Goal: Navigation & Orientation: Find specific page/section

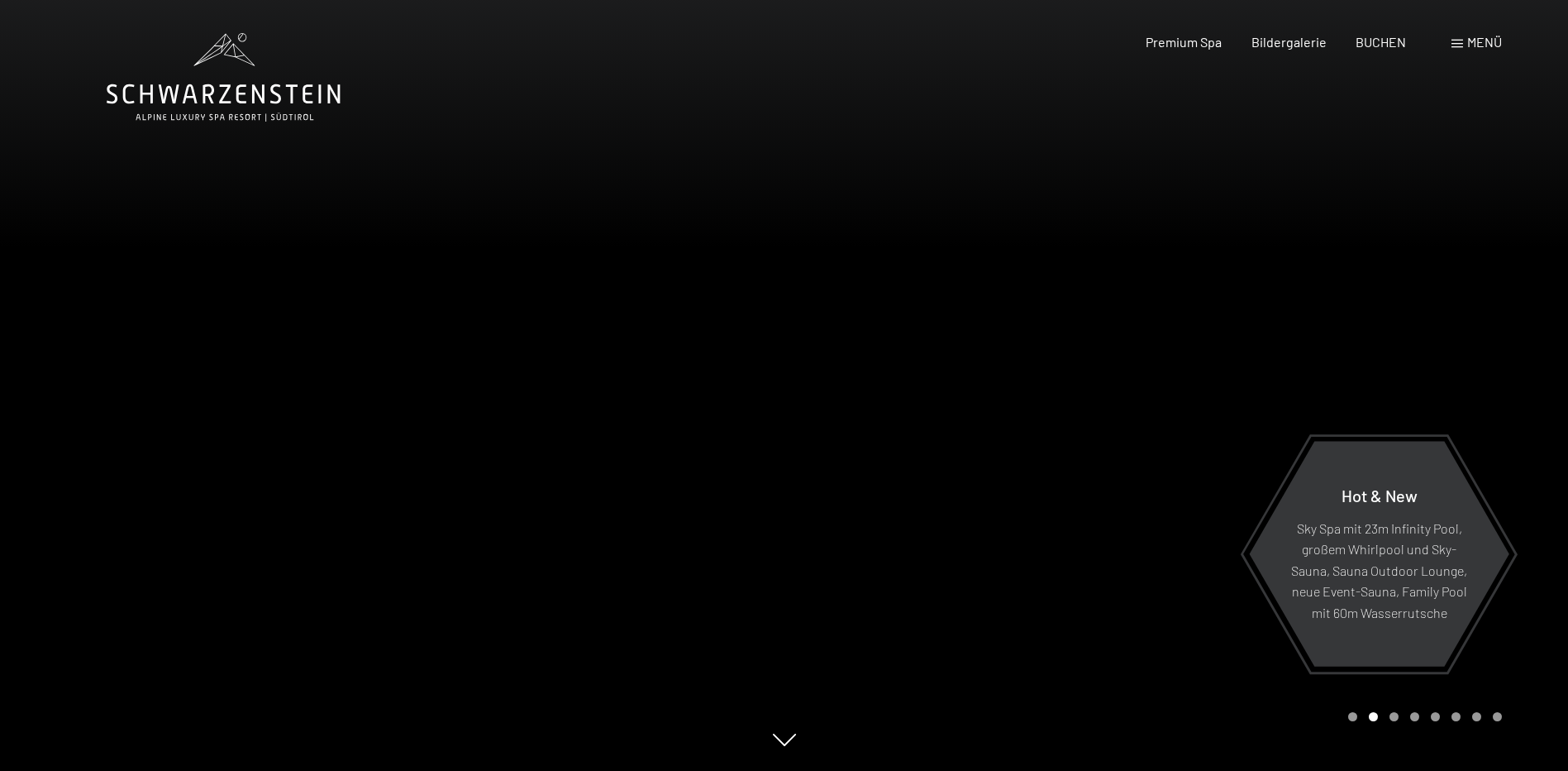
click at [1427, 374] on div at bounding box center [1176, 385] width 784 height 771
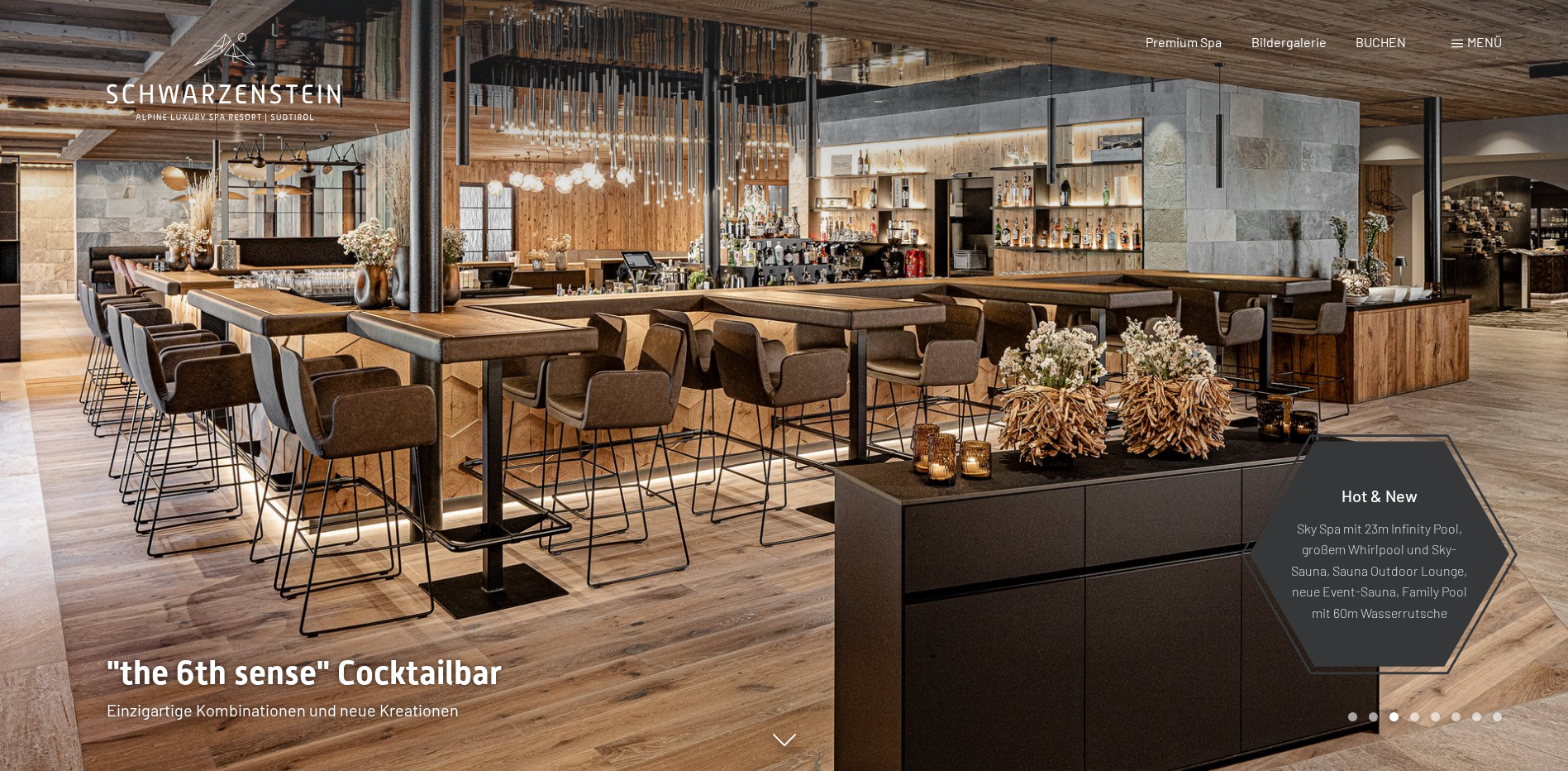
click at [1420, 378] on div at bounding box center [1176, 385] width 784 height 771
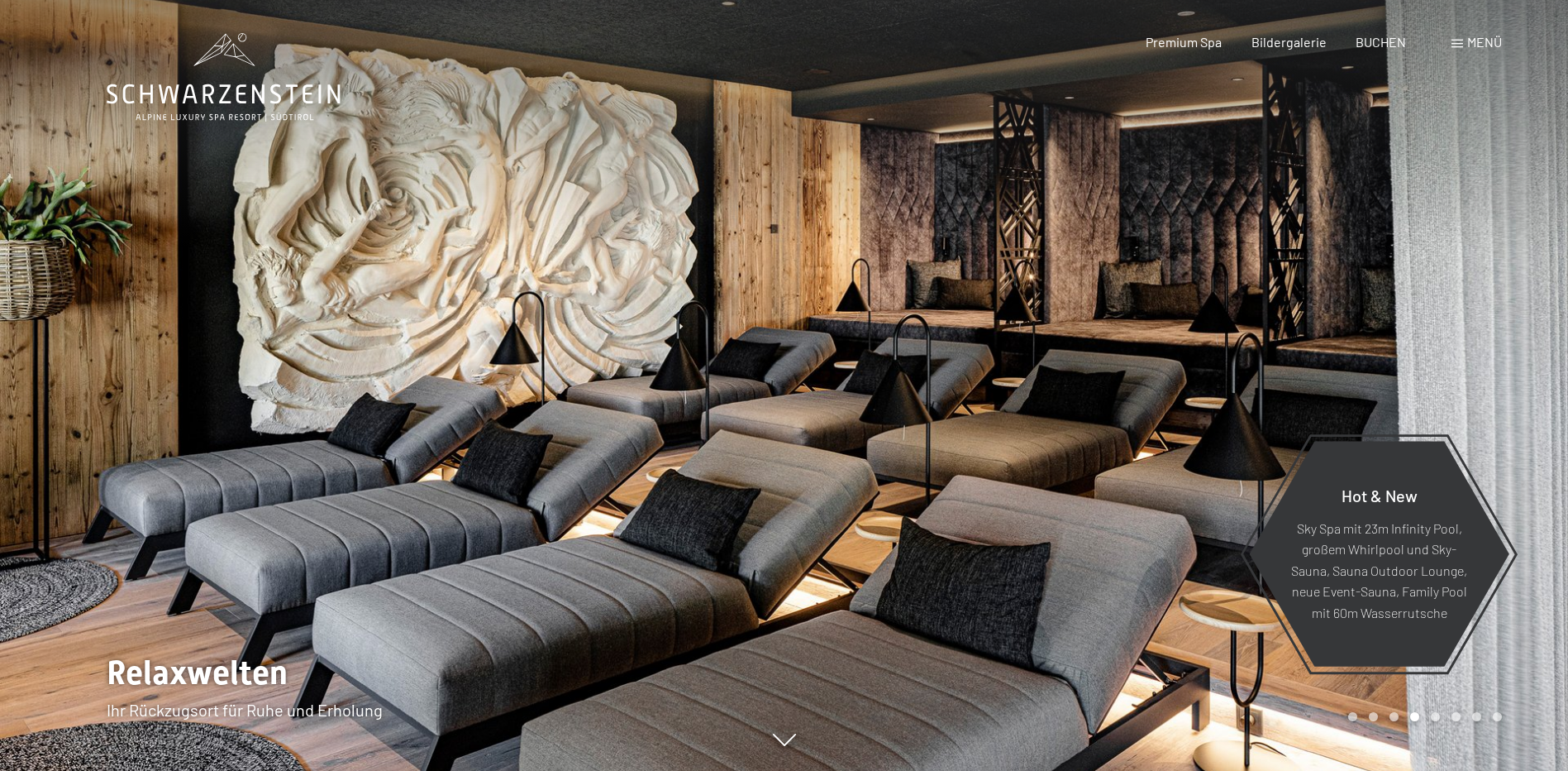
click at [1419, 378] on div at bounding box center [1176, 385] width 784 height 771
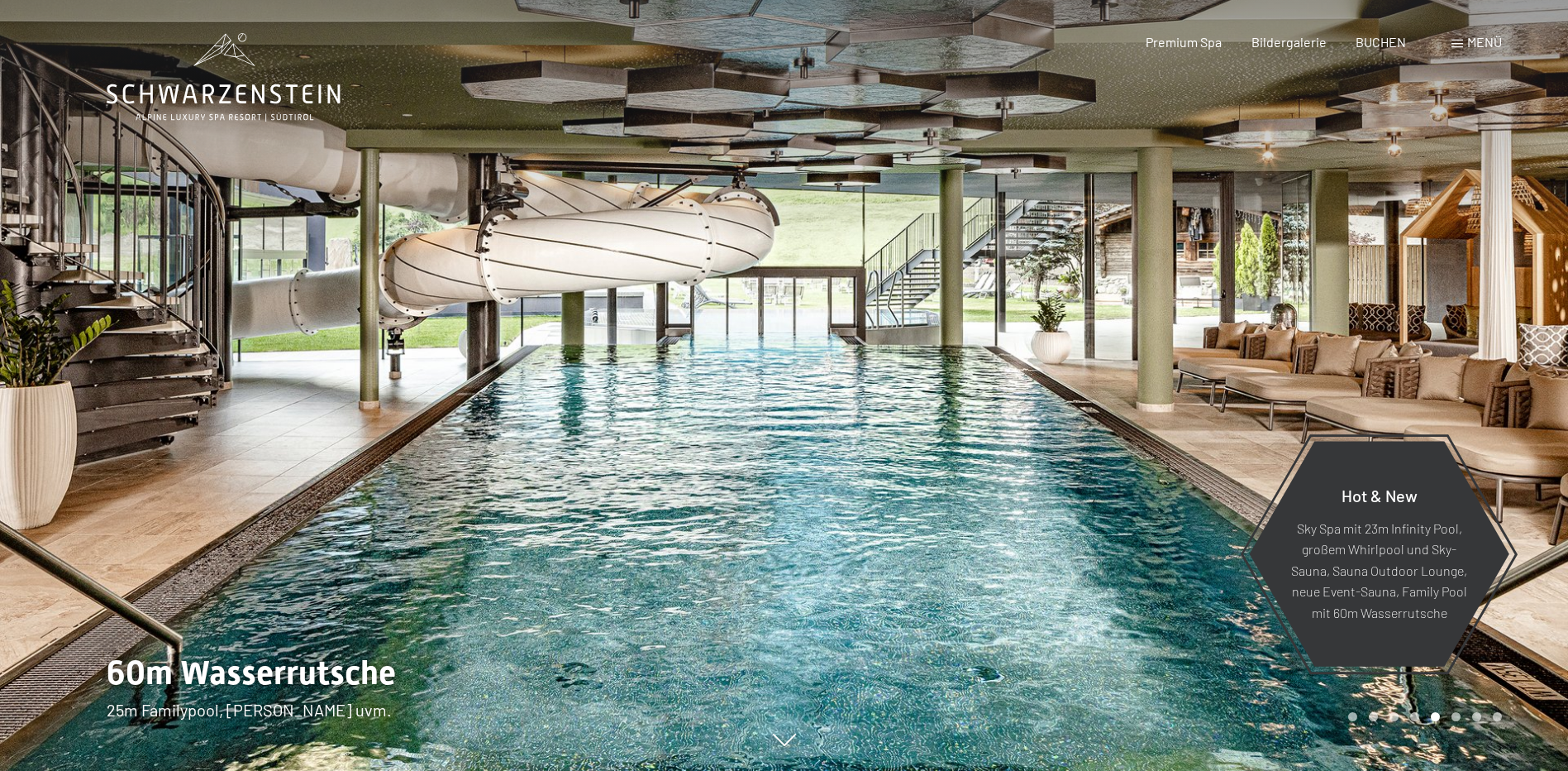
click at [1419, 378] on div at bounding box center [1176, 385] width 784 height 771
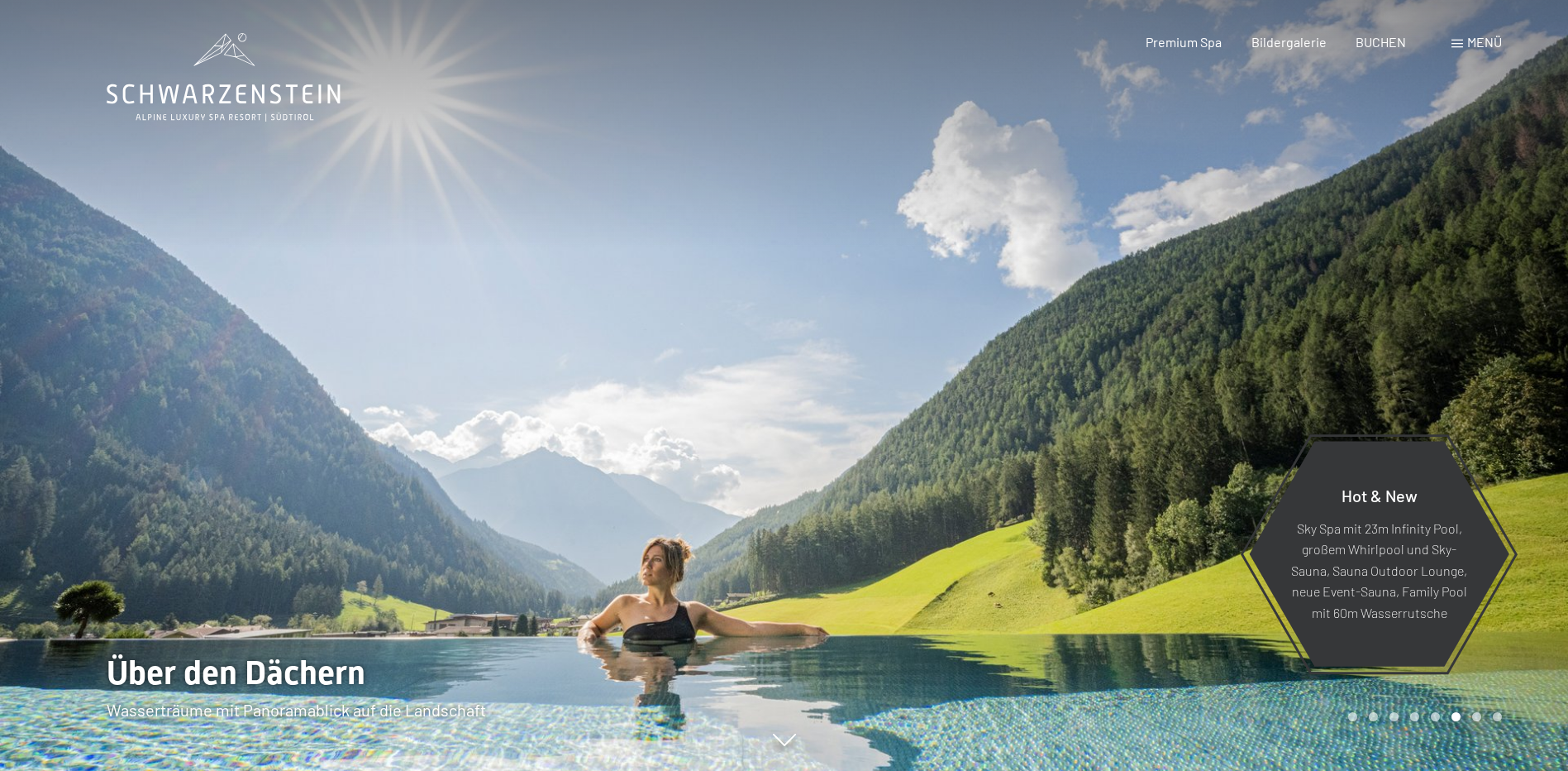
click at [1419, 378] on div at bounding box center [1176, 385] width 784 height 771
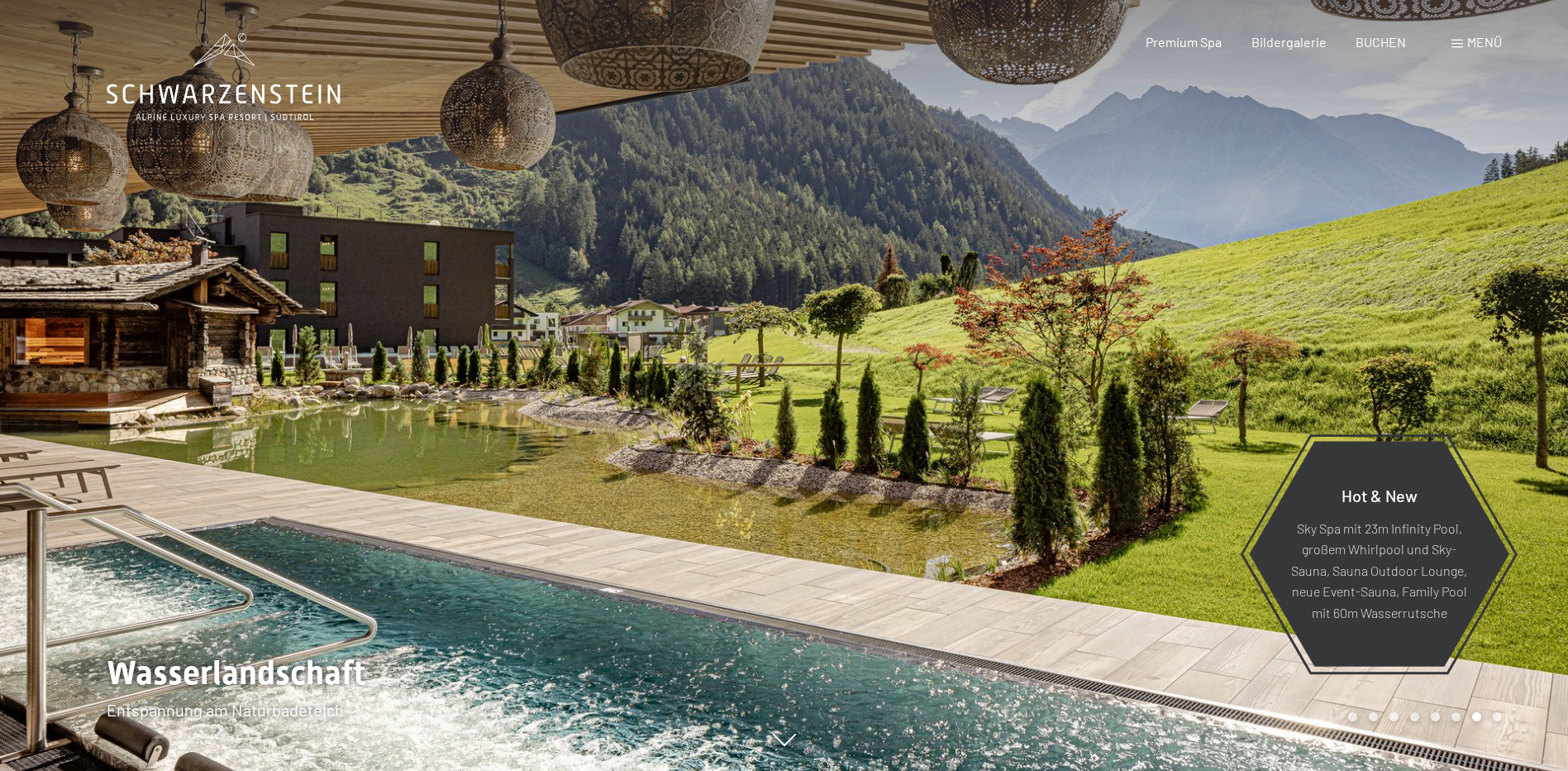
click at [1419, 378] on div at bounding box center [1176, 385] width 784 height 771
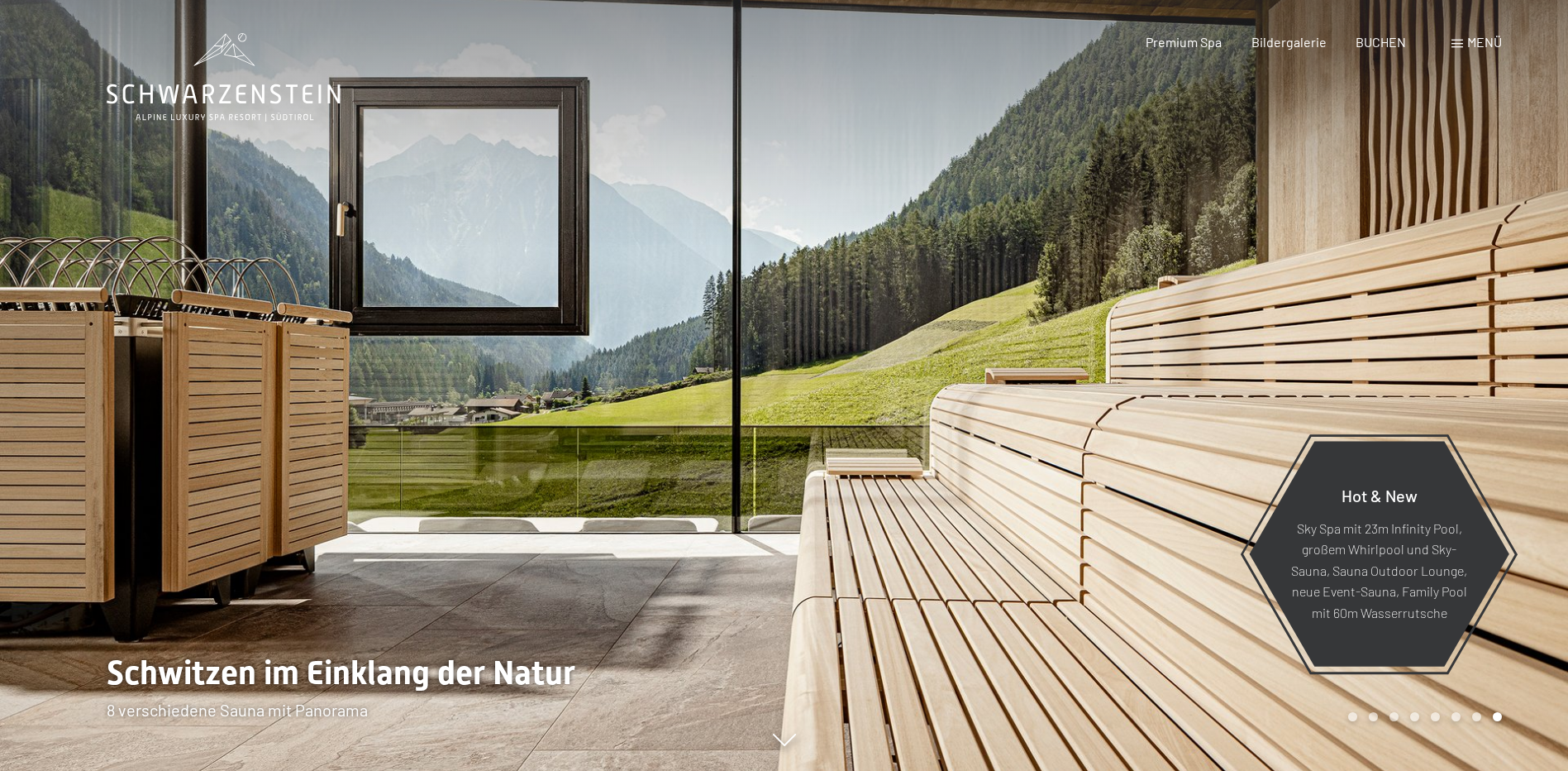
click at [1419, 378] on div at bounding box center [1176, 385] width 784 height 771
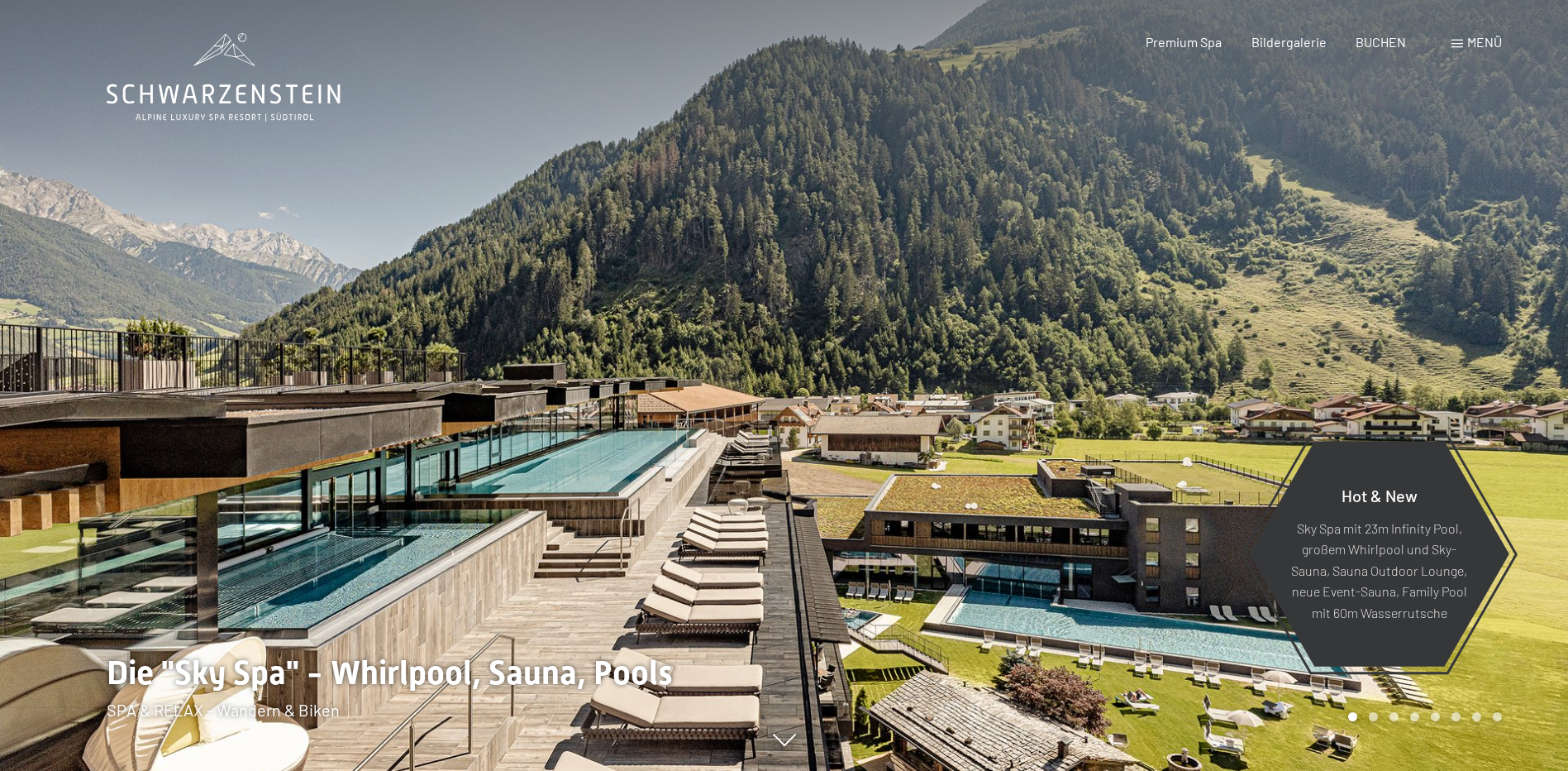
click at [1419, 378] on div at bounding box center [1176, 385] width 784 height 771
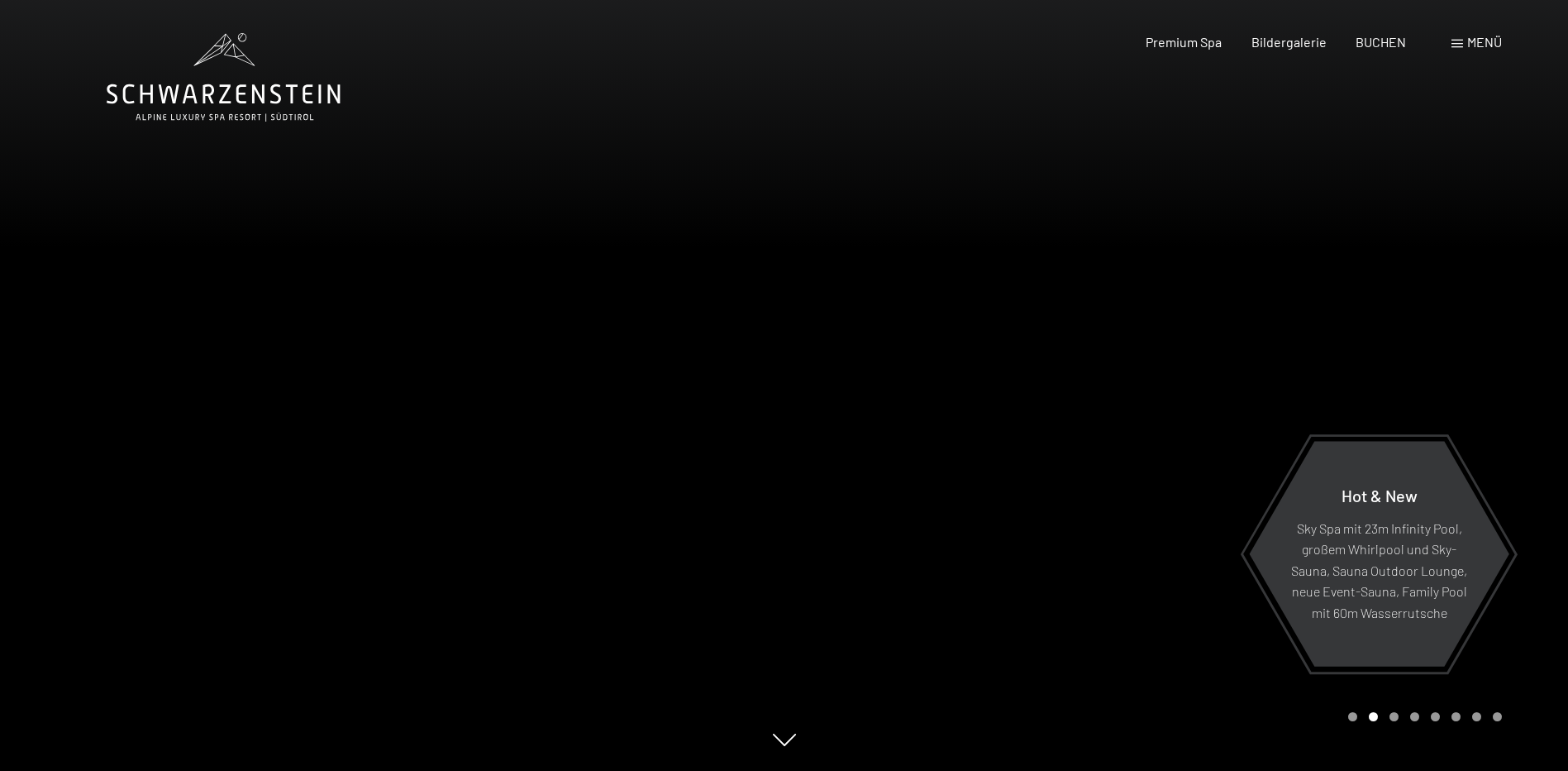
click at [1406, 345] on div at bounding box center [1176, 385] width 784 height 771
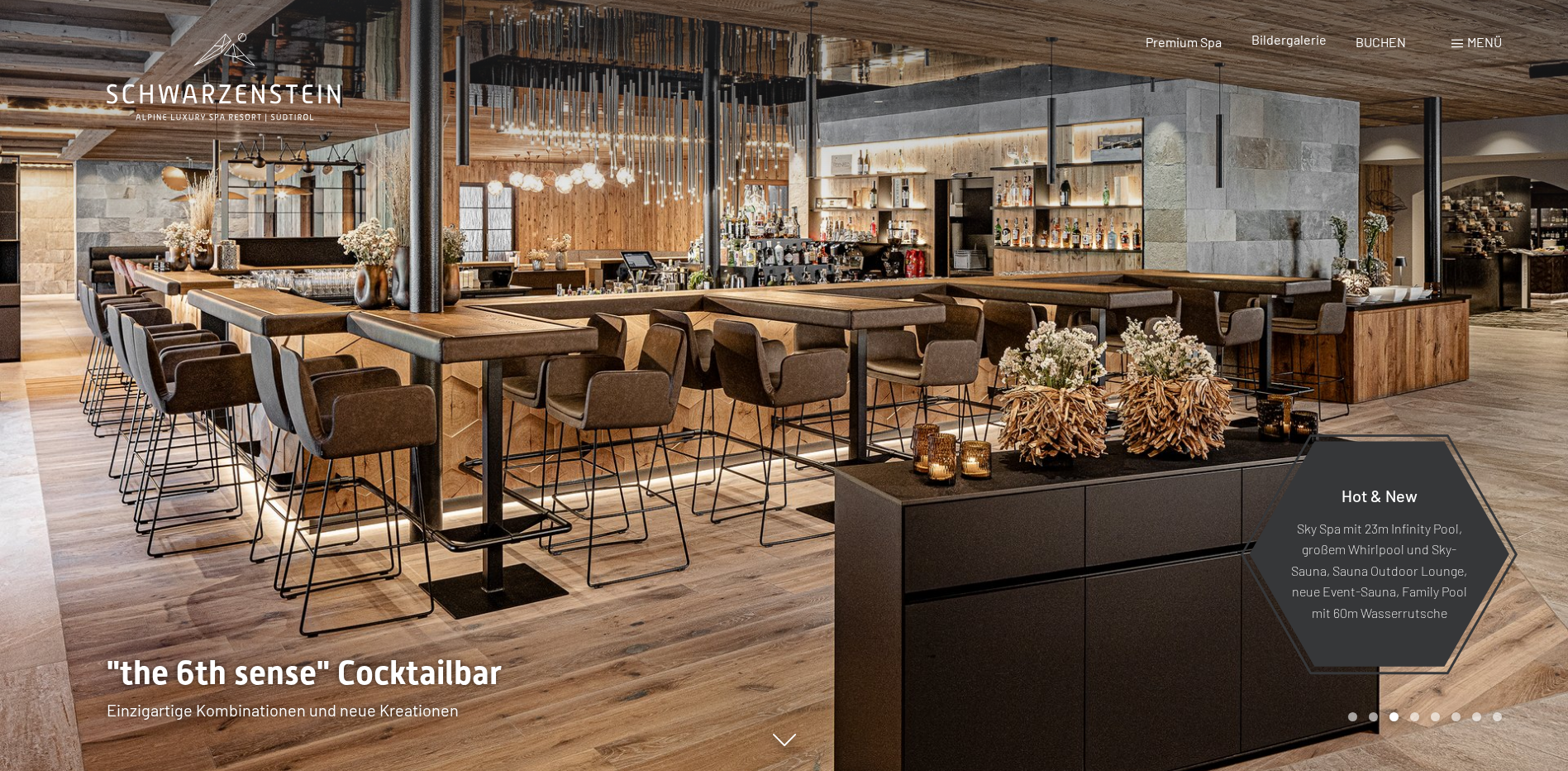
click at [1307, 44] on span "Bildergalerie" at bounding box center [1289, 39] width 75 height 15
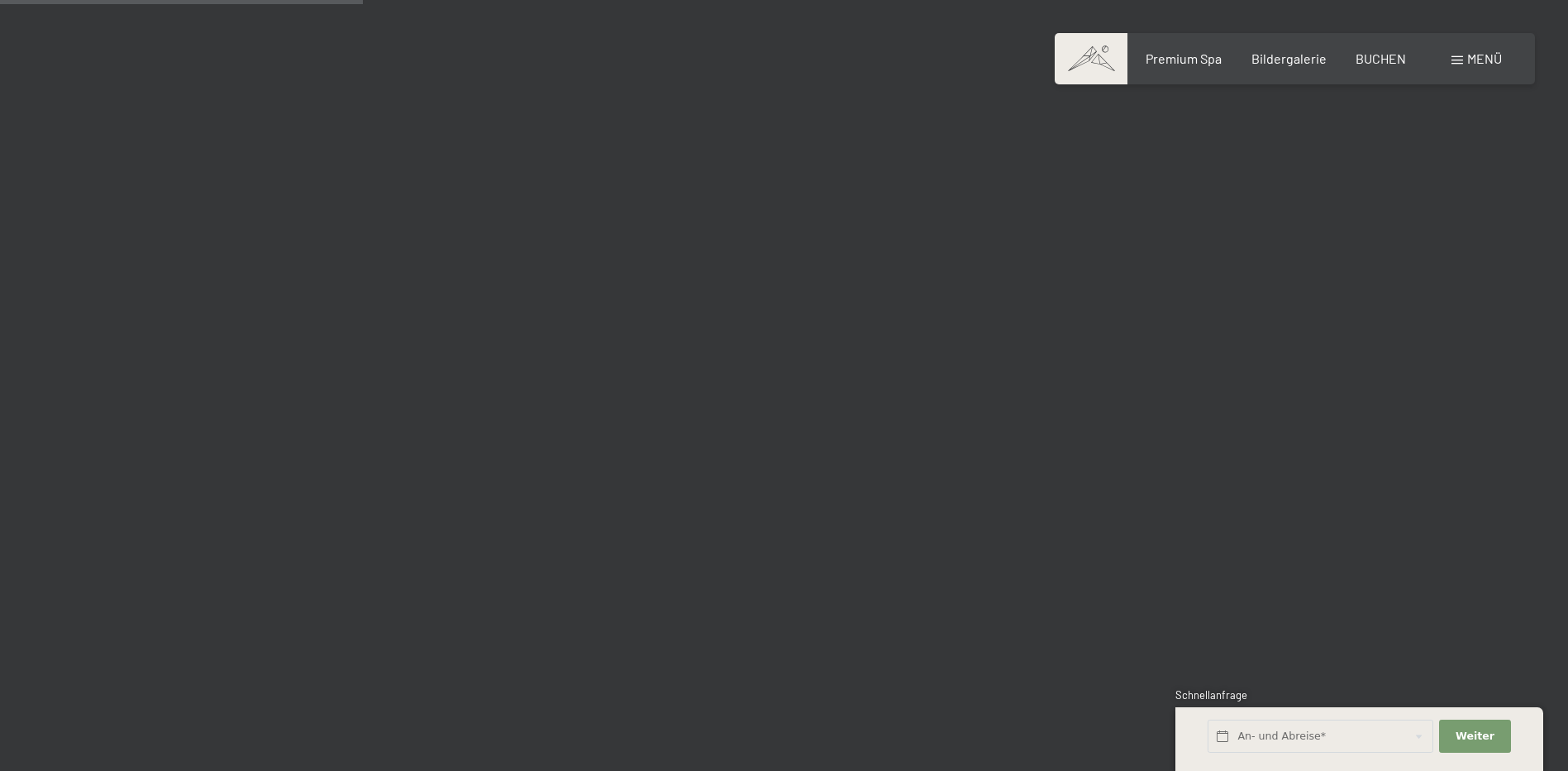
scroll to position [4548, 0]
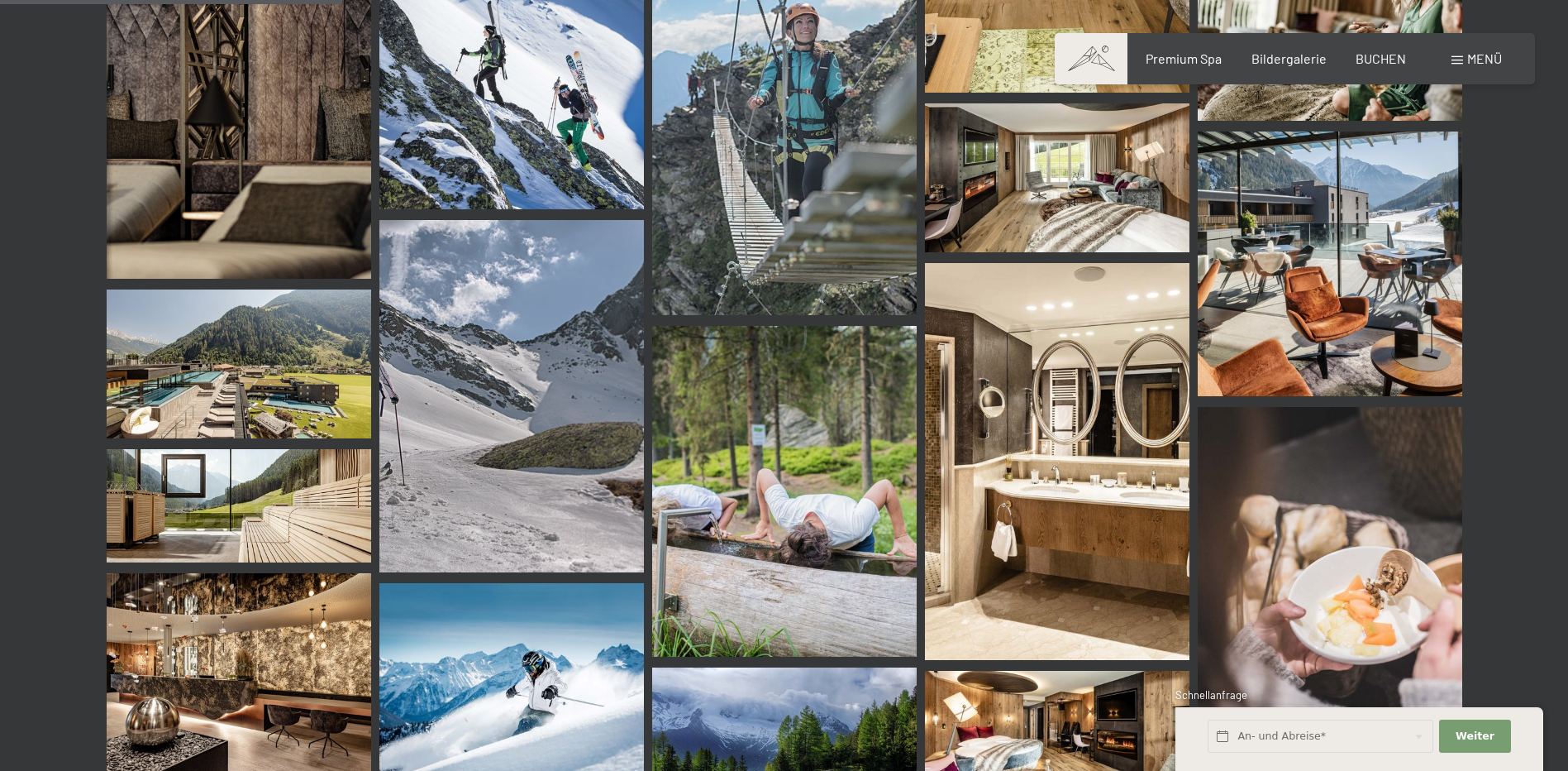
click at [255, 353] on img at bounding box center [238, 364] width 265 height 149
